Goal: Information Seeking & Learning: Learn about a topic

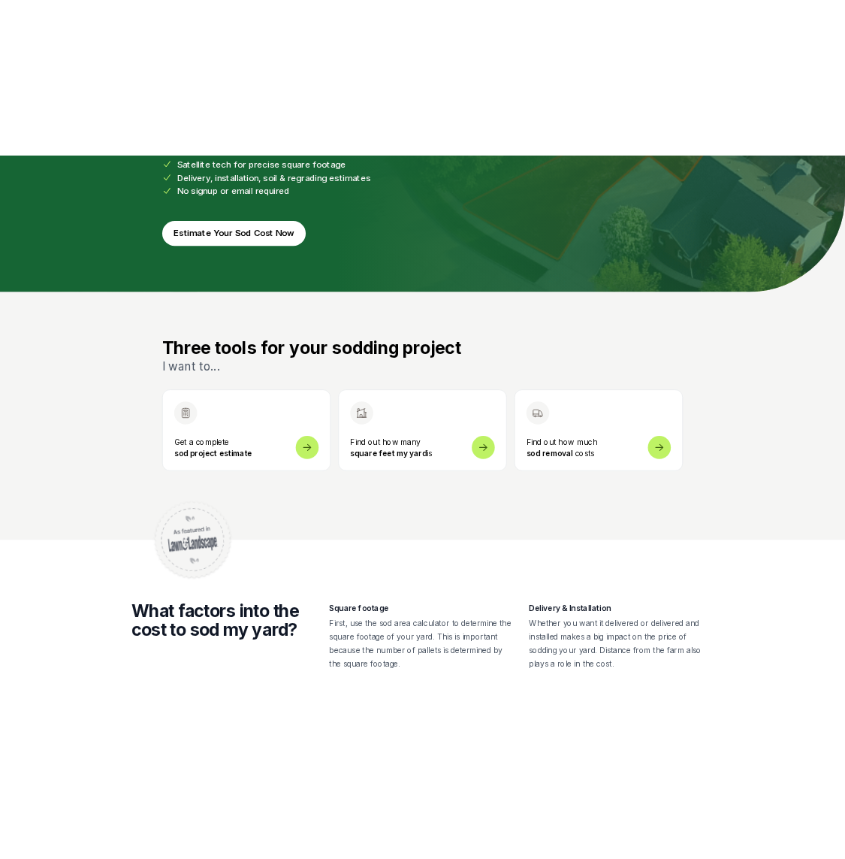
scroll to position [283, 0]
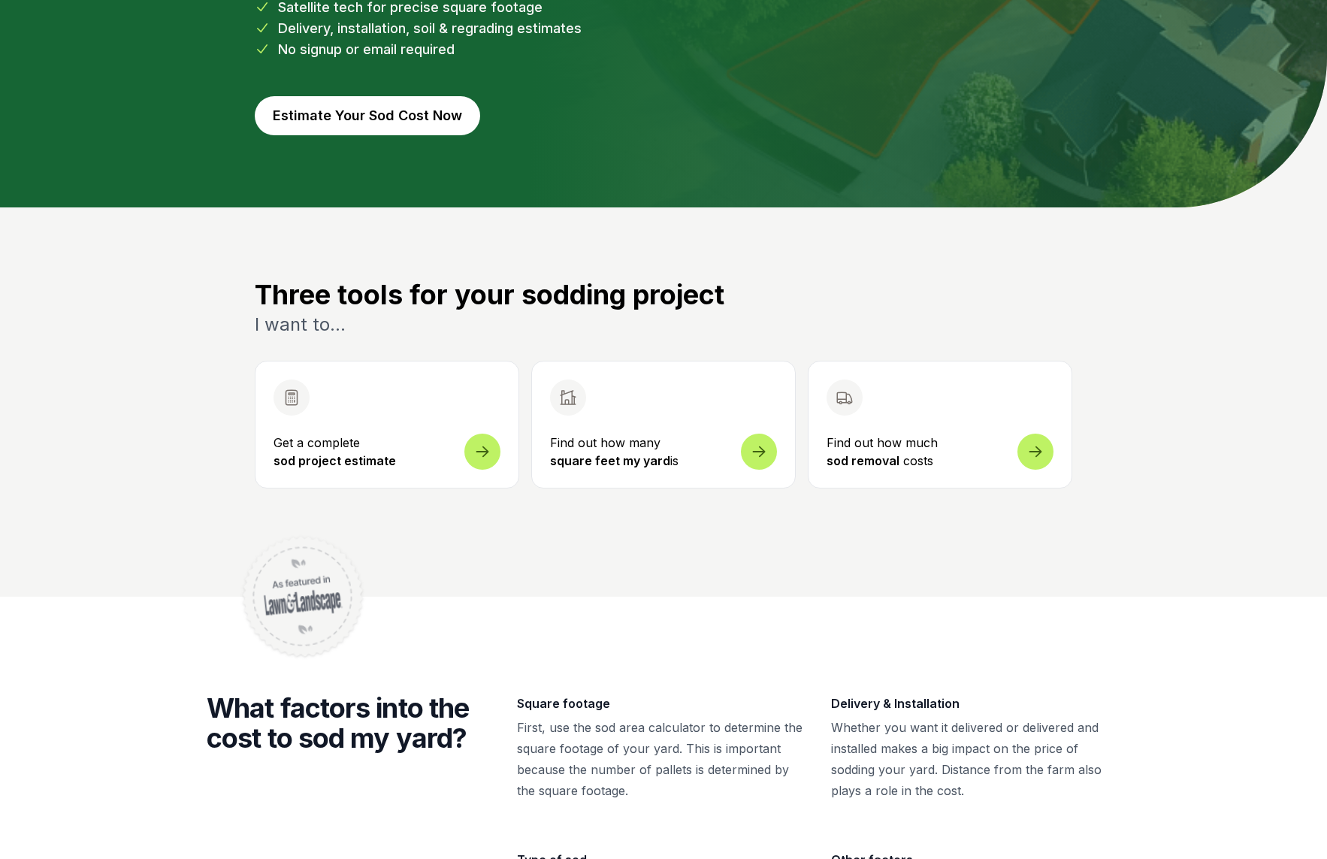
click at [334, 410] on button "Get a complete sod project estimate" at bounding box center [387, 425] width 265 height 128
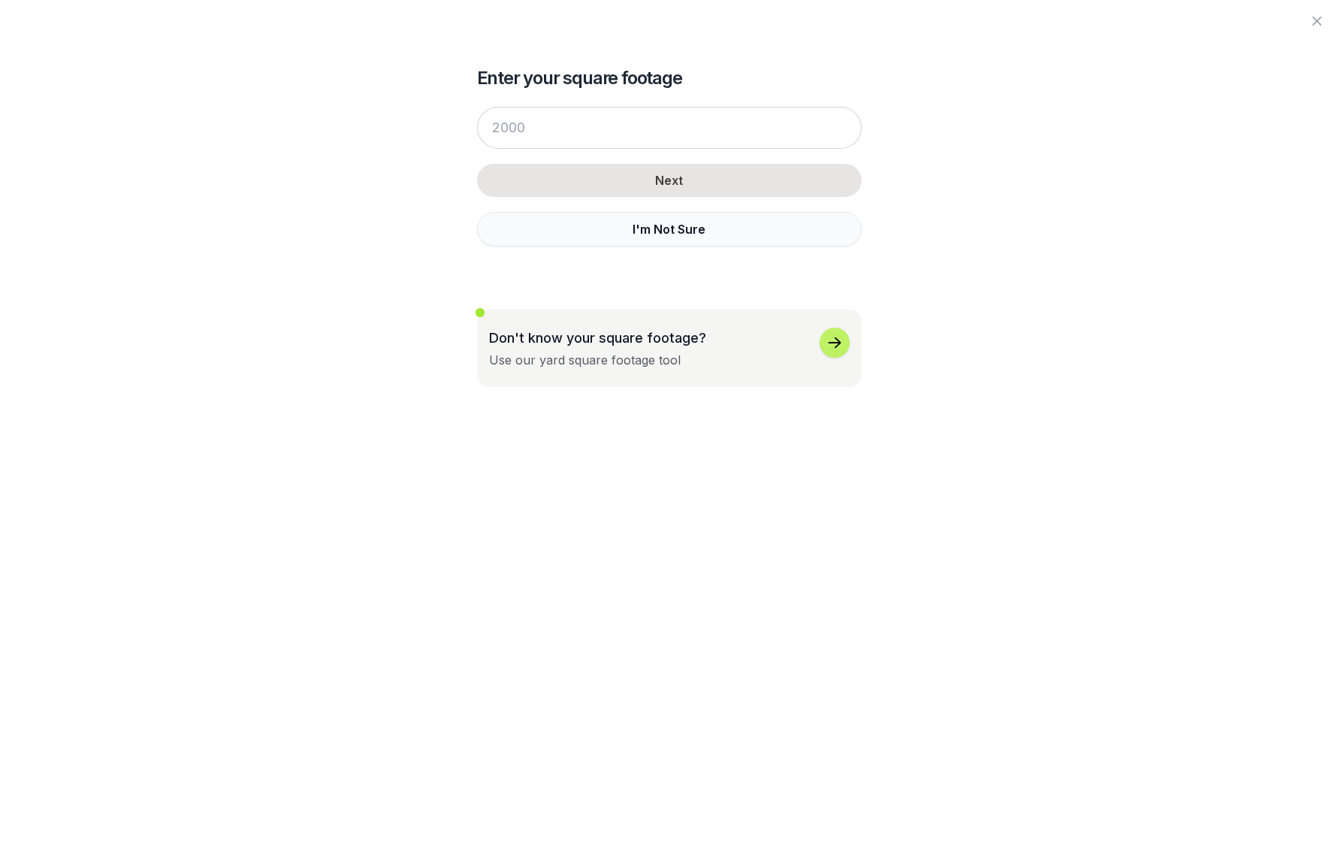
click at [666, 234] on button "I'm Not Sure" at bounding box center [669, 229] width 385 height 35
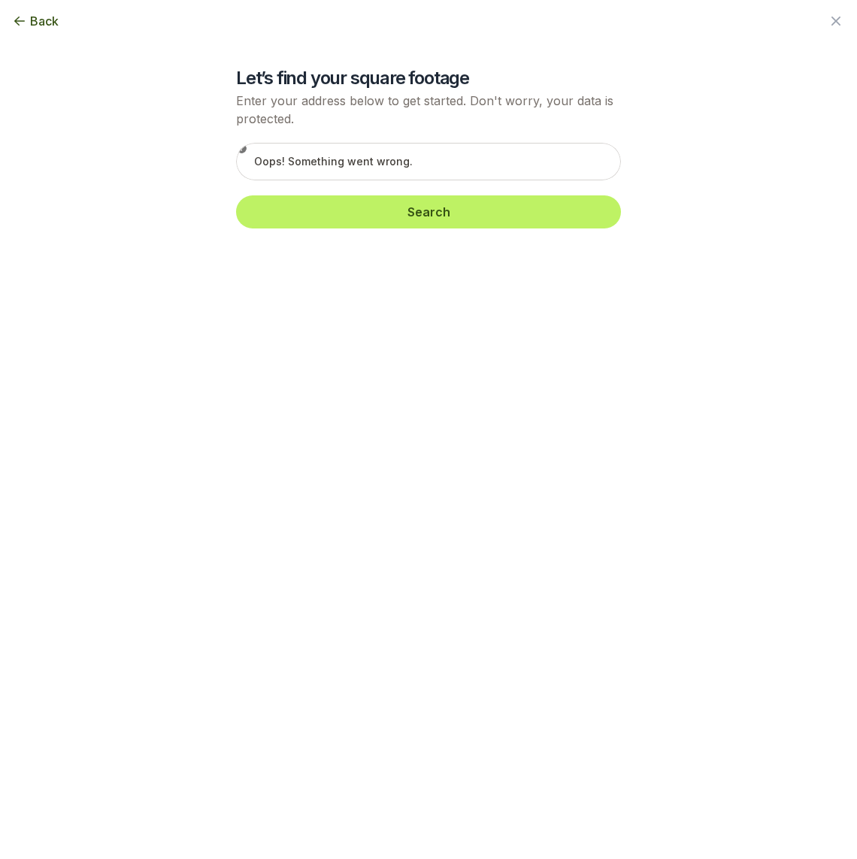
click at [44, 32] on div "Back" at bounding box center [428, 21] width 857 height 42
click at [40, 26] on span "Back" at bounding box center [44, 21] width 29 height 18
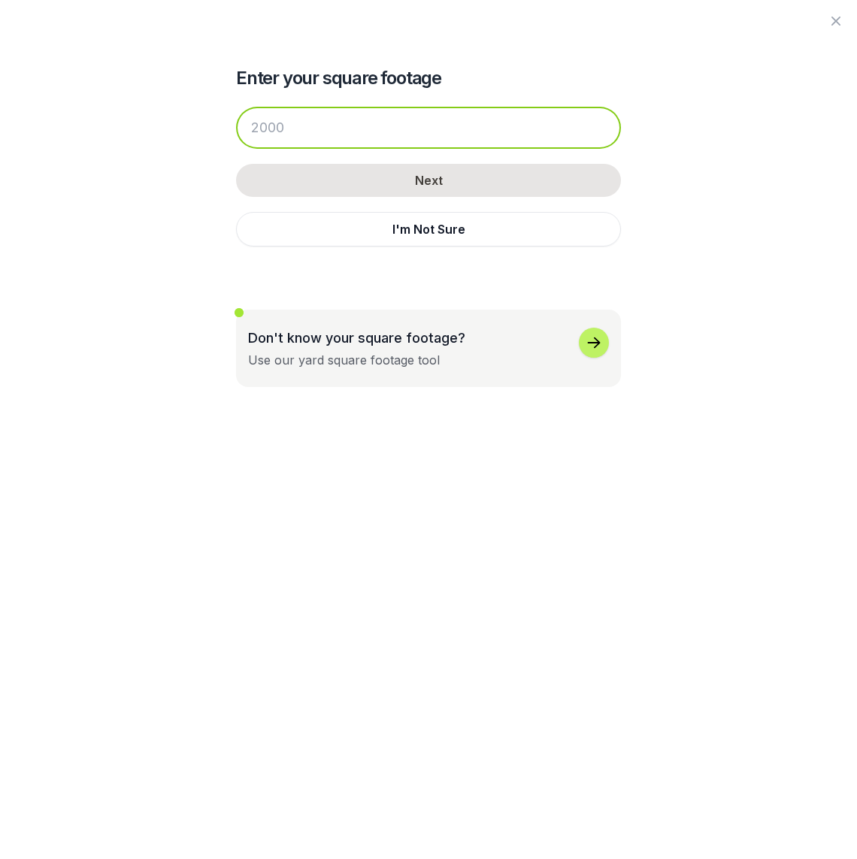
click at [328, 133] on input "number" at bounding box center [428, 128] width 385 height 42
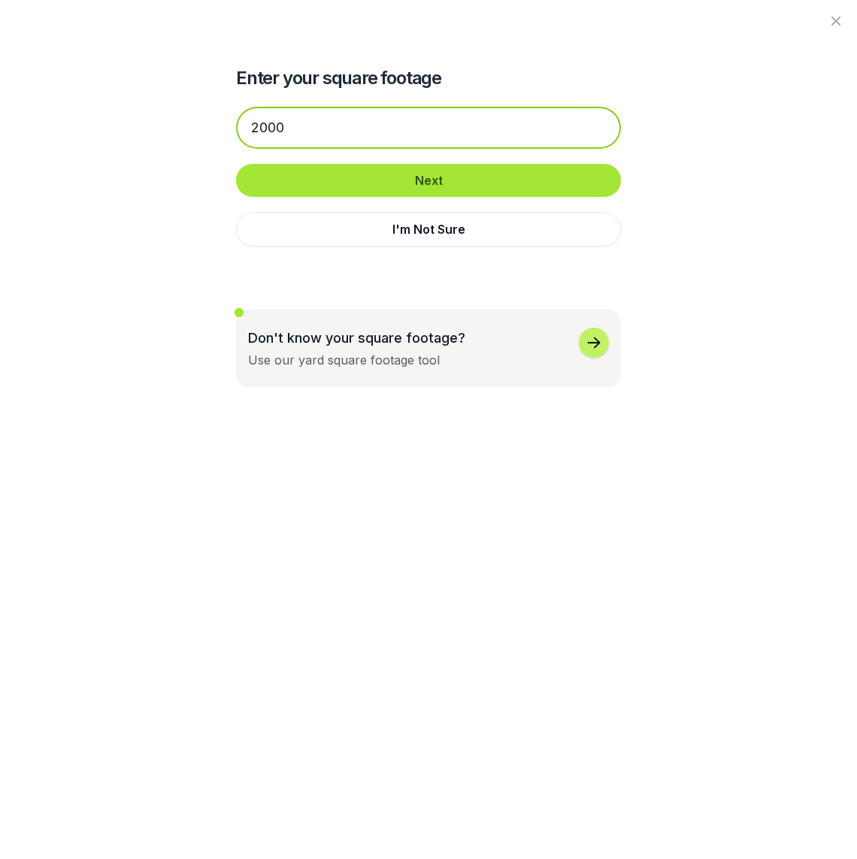
type input "2000"
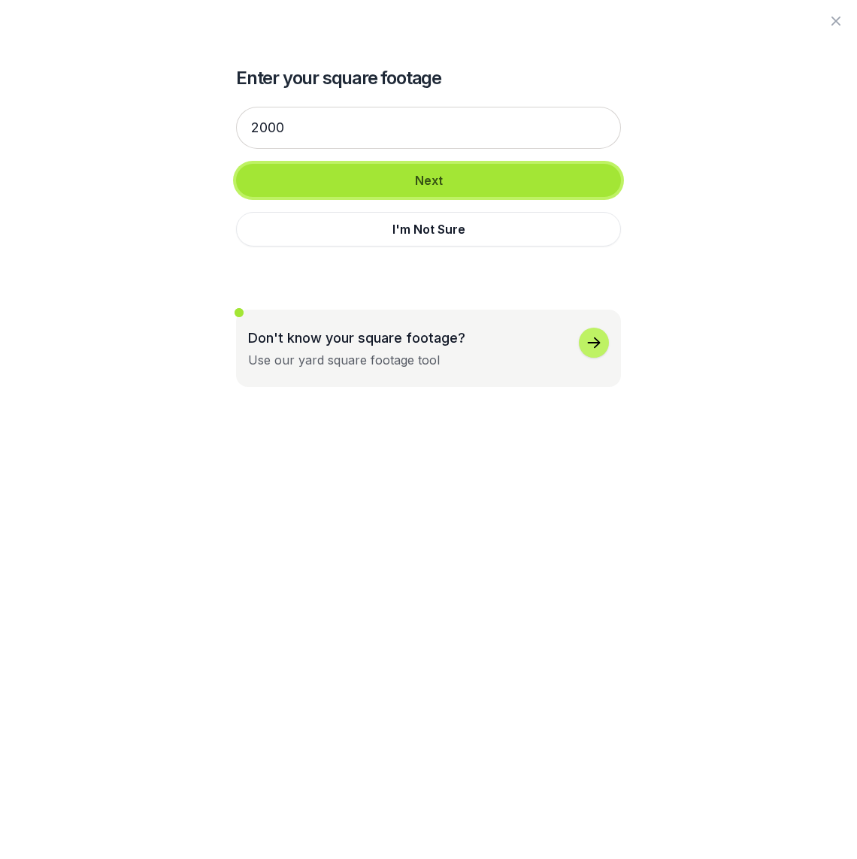
click at [402, 184] on button "Next" at bounding box center [428, 180] width 385 height 33
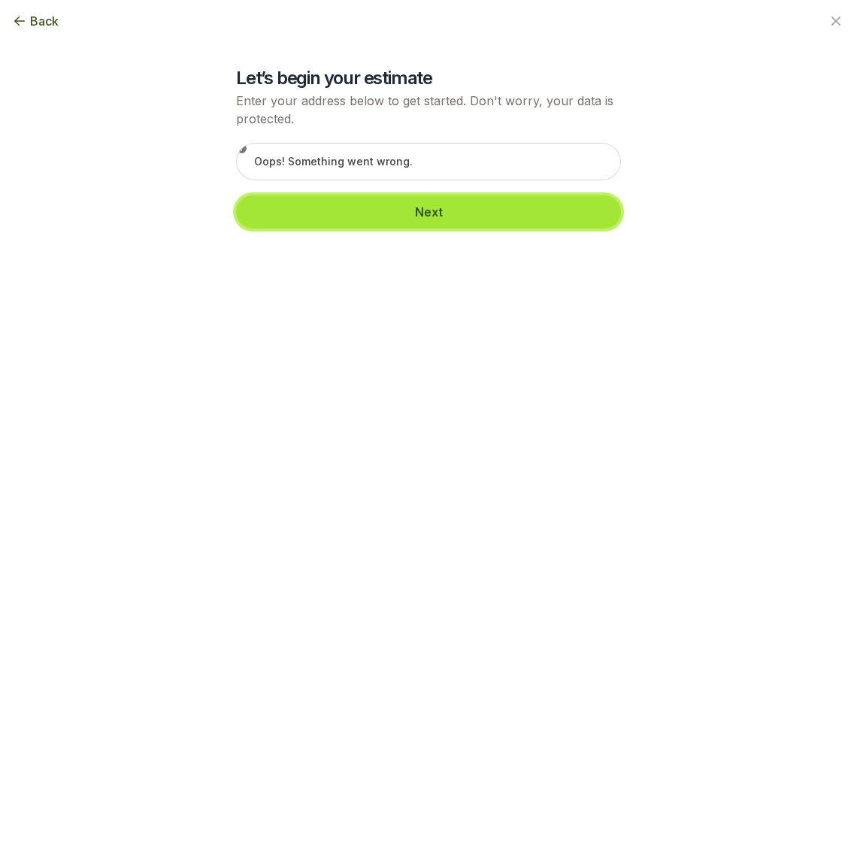
click at [460, 227] on button "Next" at bounding box center [428, 211] width 385 height 33
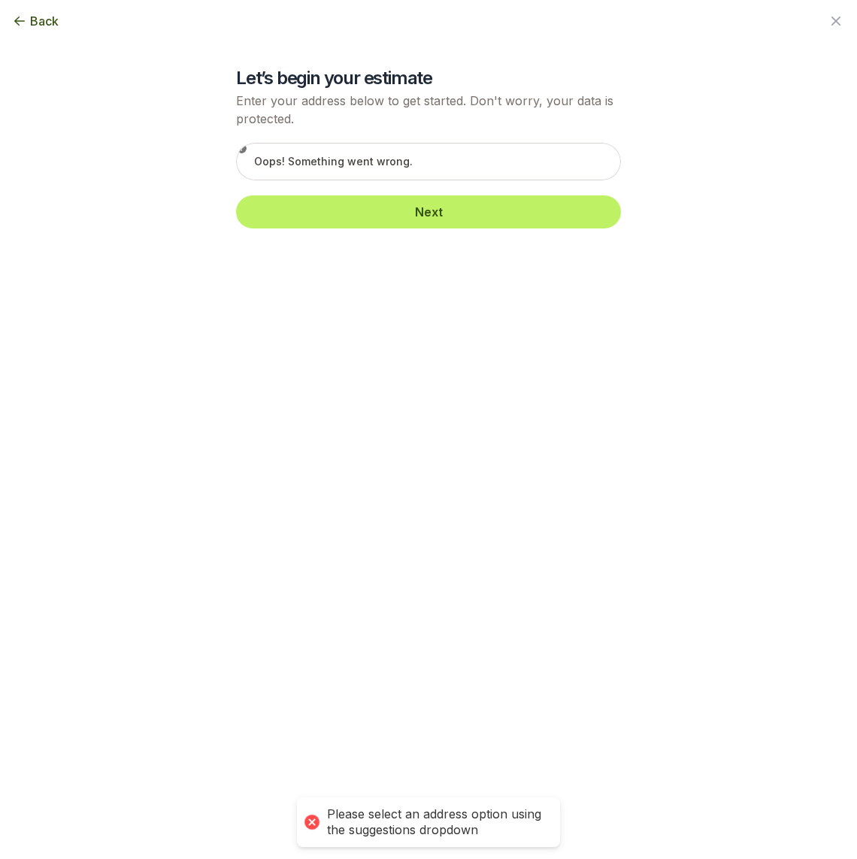
click at [836, 17] on icon "button" at bounding box center [836, 21] width 18 height 18
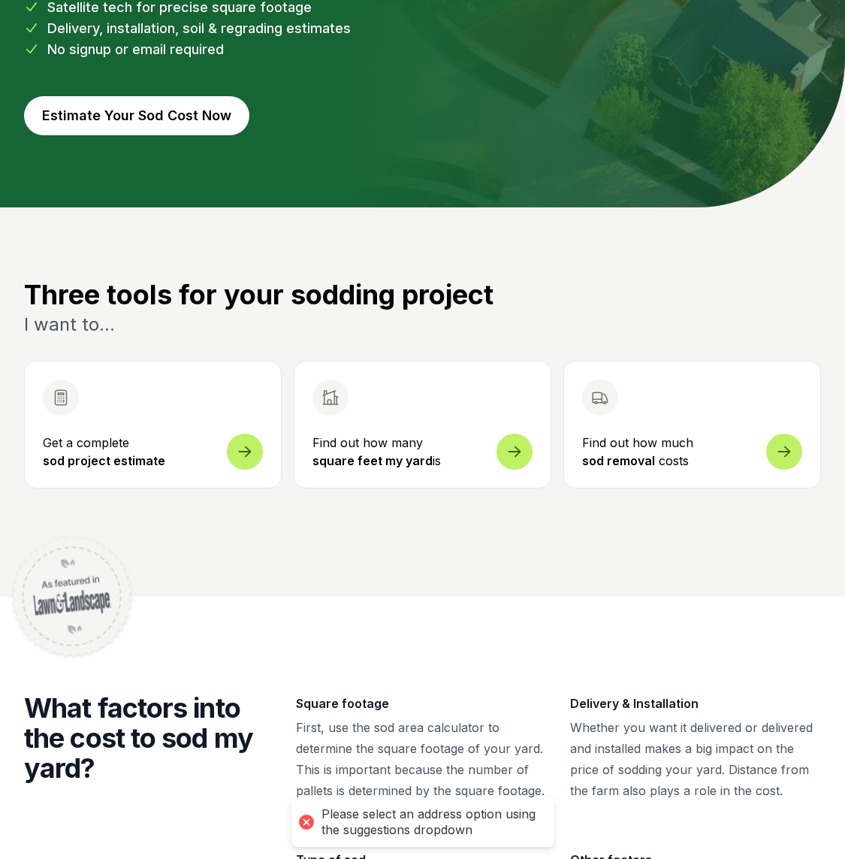
click at [673, 419] on link "Find out how much sod removal costs" at bounding box center [693, 425] width 258 height 128
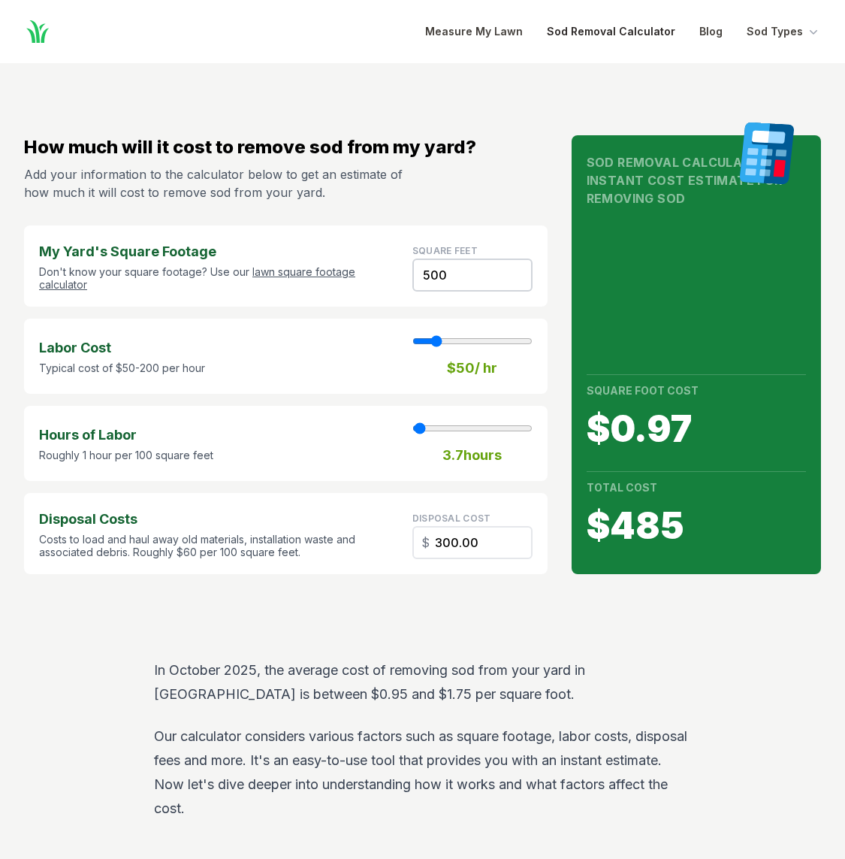
click at [635, 32] on link "Sod Removal Calculator" at bounding box center [611, 32] width 129 height 18
type input "4"
click at [713, 31] on link "Blog" at bounding box center [711, 32] width 23 height 18
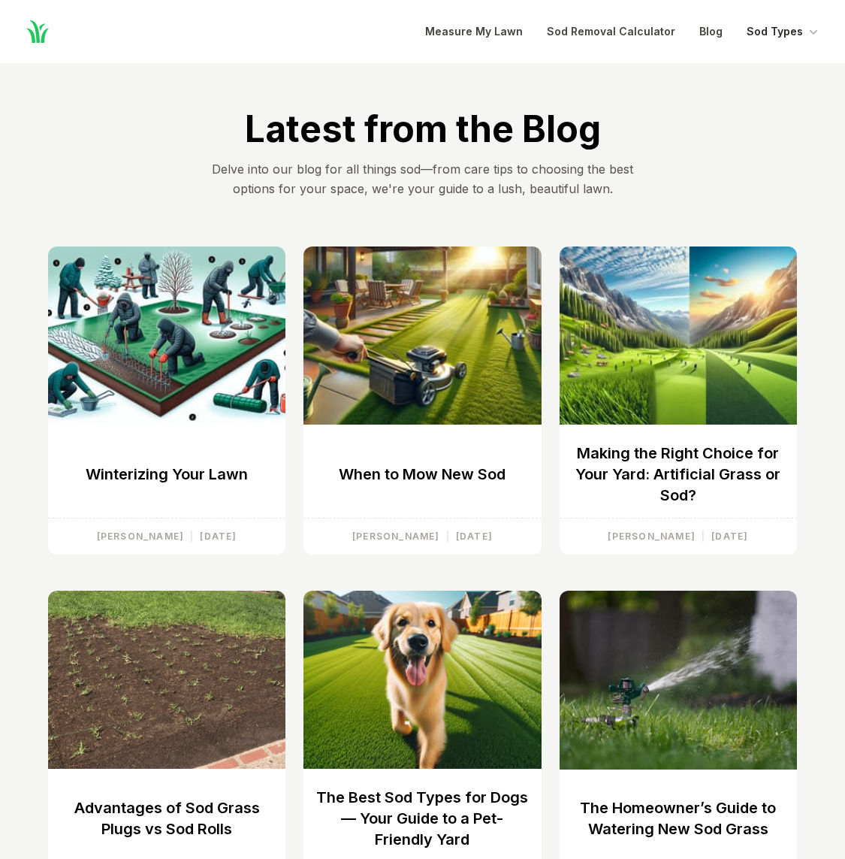
click at [775, 32] on button "Sod Types" at bounding box center [784, 32] width 74 height 18
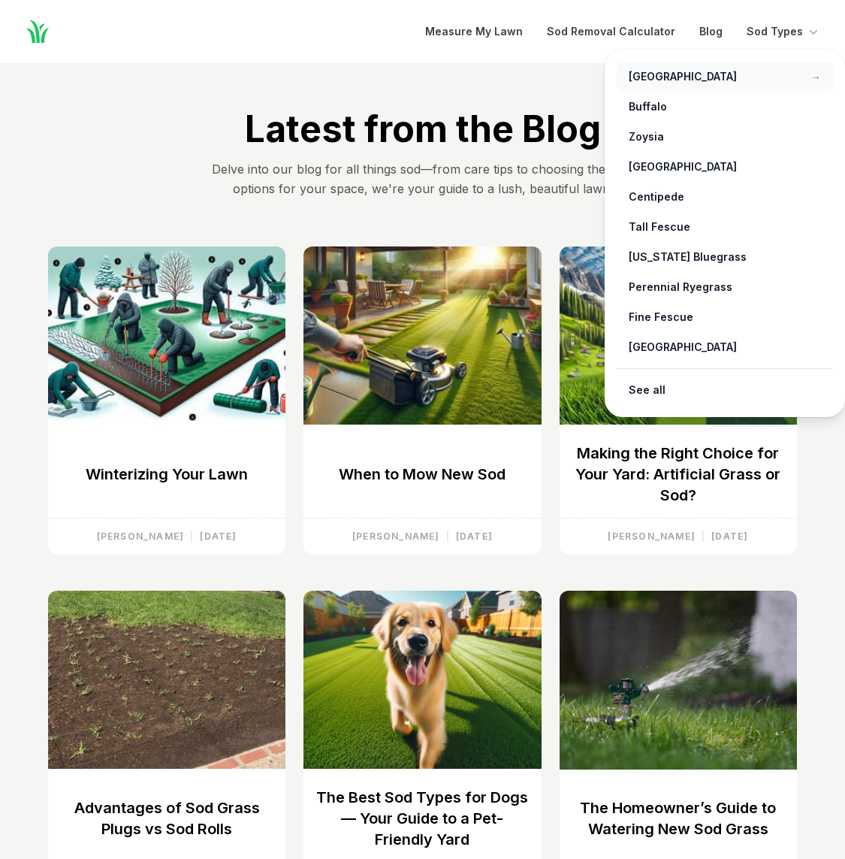
click at [740, 83] on link "[GEOGRAPHIC_DATA] →" at bounding box center [725, 77] width 216 height 30
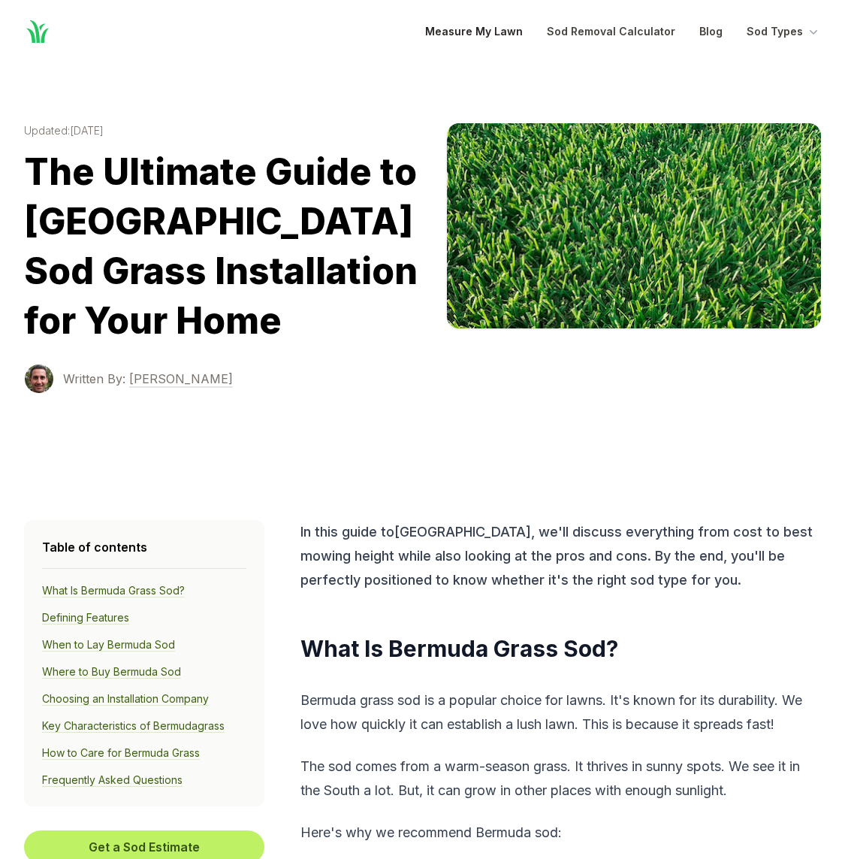
click at [482, 26] on link "Measure My Lawn" at bounding box center [474, 32] width 98 height 18
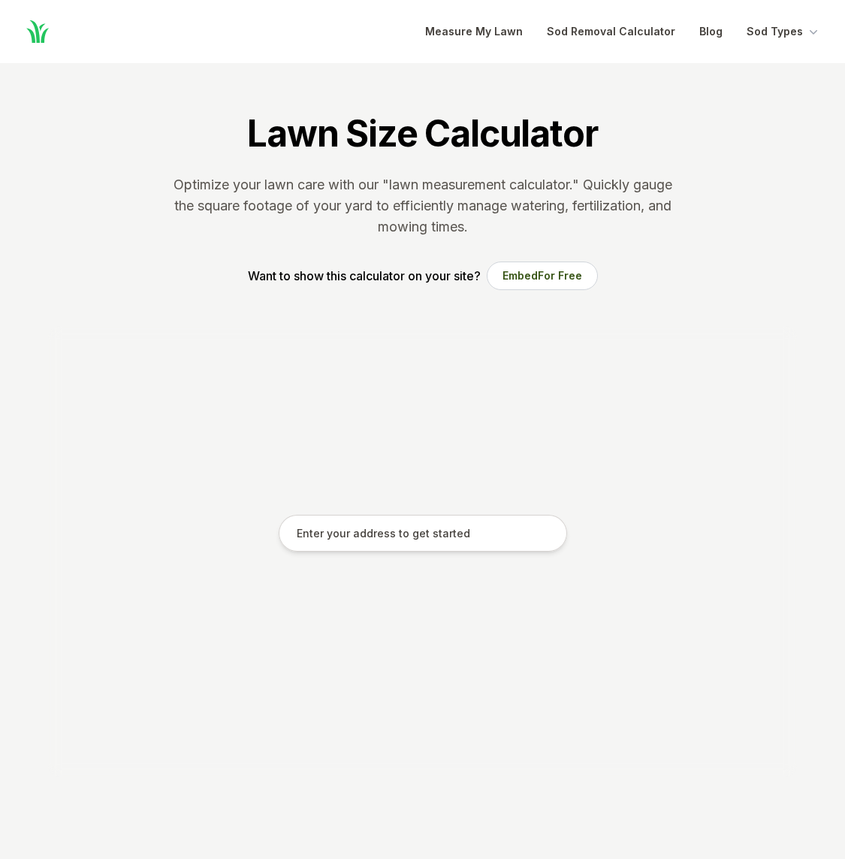
click at [431, 538] on input "text" at bounding box center [423, 534] width 289 height 38
click at [456, 537] on input "text" at bounding box center [423, 534] width 289 height 38
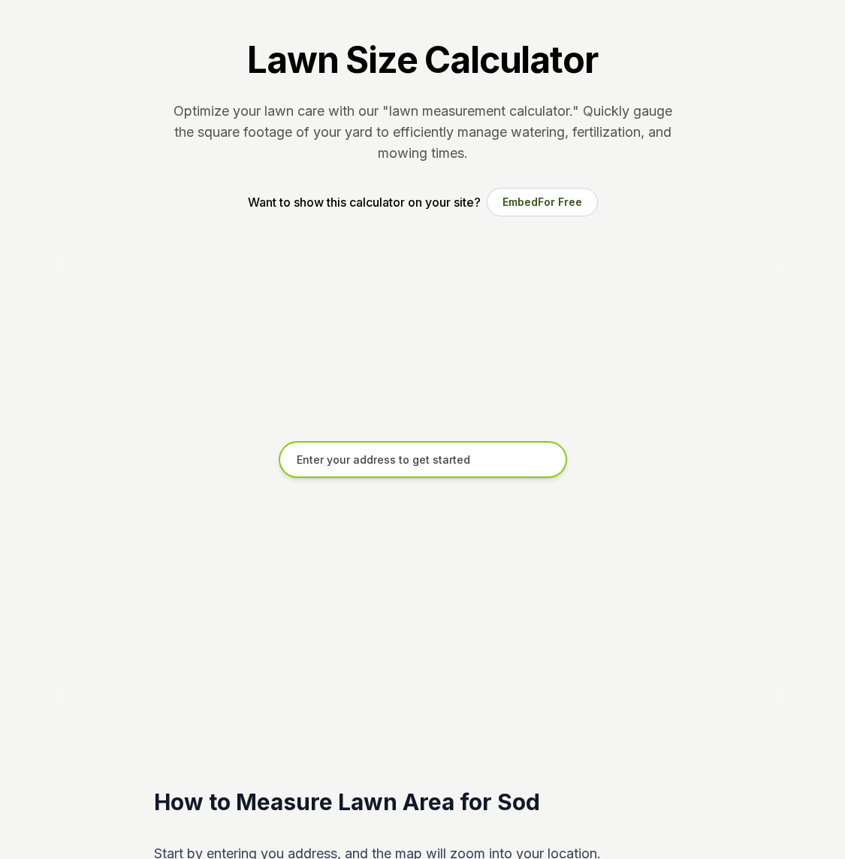
scroll to position [82, 0]
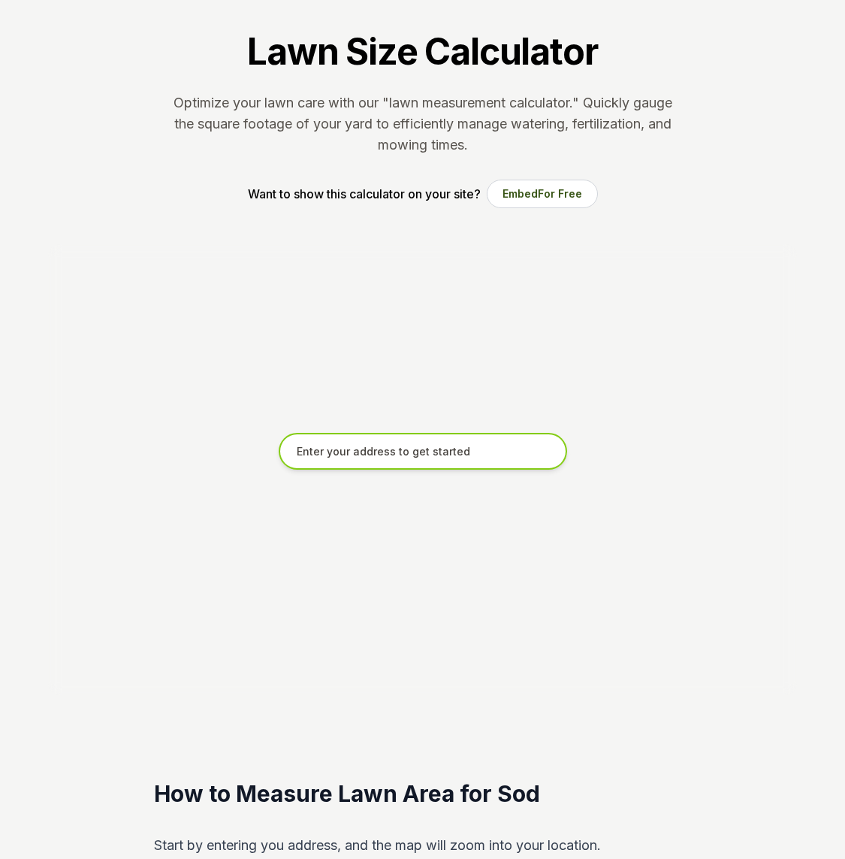
click at [432, 446] on input "text" at bounding box center [423, 452] width 289 height 38
type input "1523"
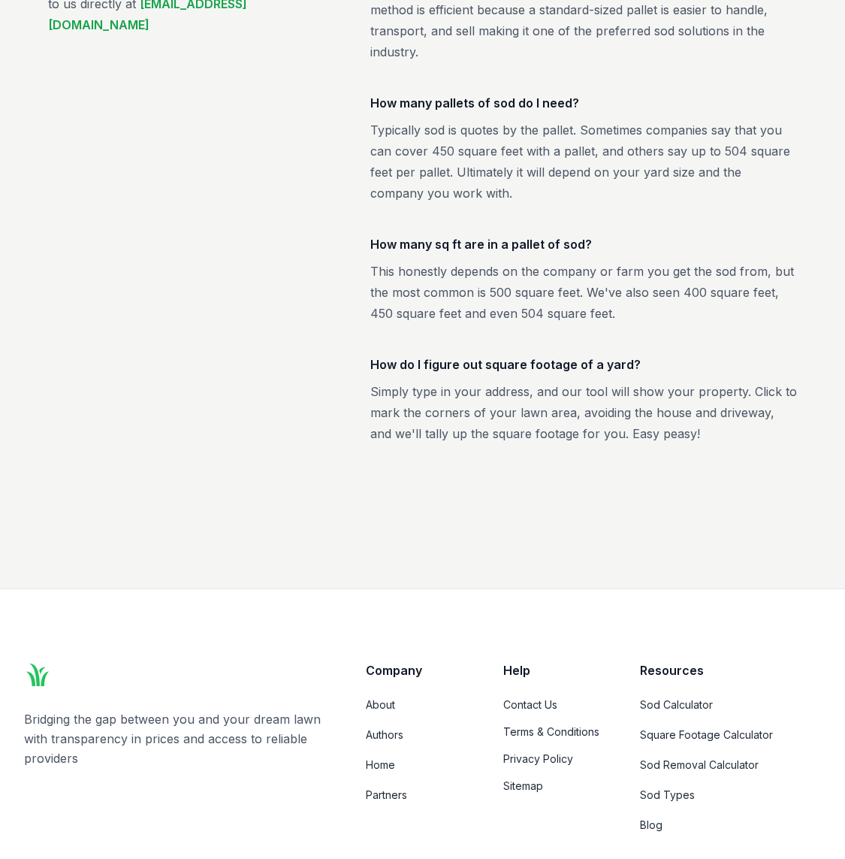
scroll to position [2744, 0]
